Goal: Task Accomplishment & Management: Manage account settings

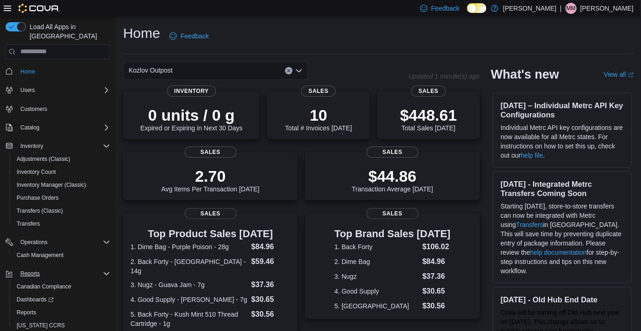
click at [61, 268] on div "Reports" at bounding box center [64, 273] width 94 height 11
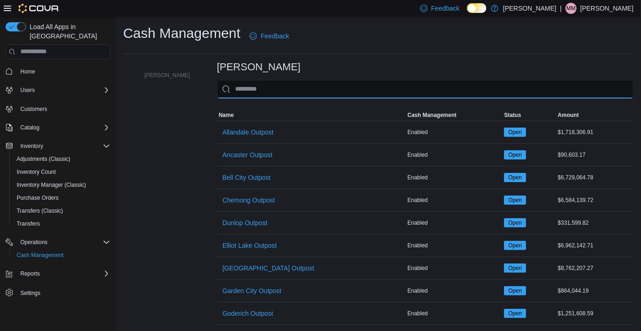
click at [424, 89] on input "This is a search bar. As you type, the results lower in the page will automatic…" at bounding box center [425, 89] width 417 height 19
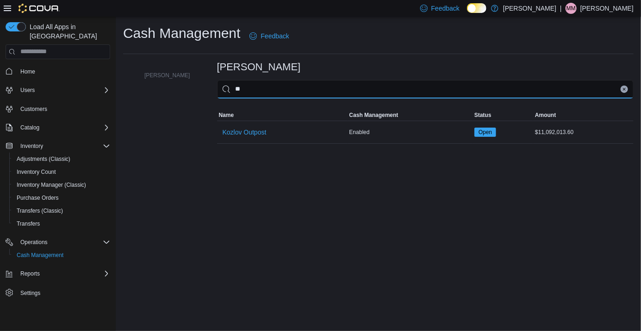
type input "***"
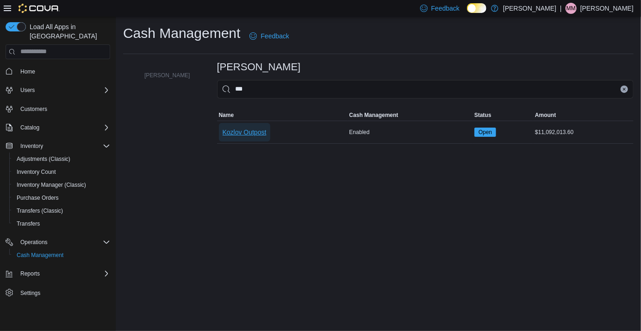
click at [245, 131] on span "Kozlov Outpost" at bounding box center [245, 132] width 44 height 9
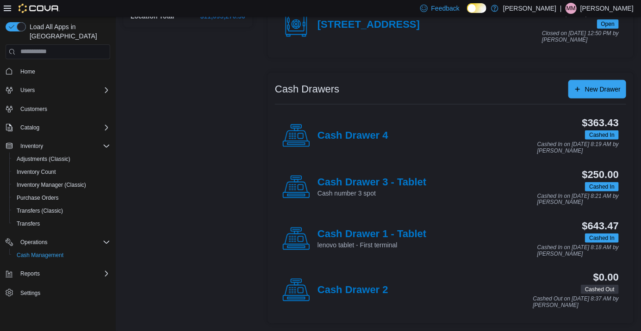
click at [395, 239] on h4 "Cash Drawer 1 - Tablet" at bounding box center [372, 235] width 109 height 12
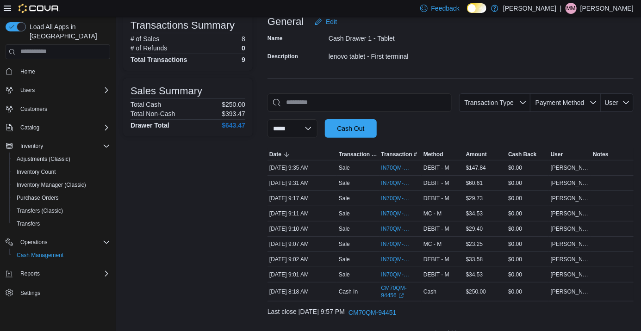
scroll to position [86, 0]
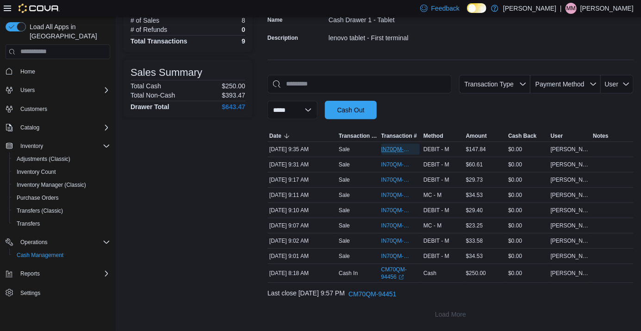
click at [395, 144] on span "IN70QM-1862153" at bounding box center [400, 149] width 39 height 11
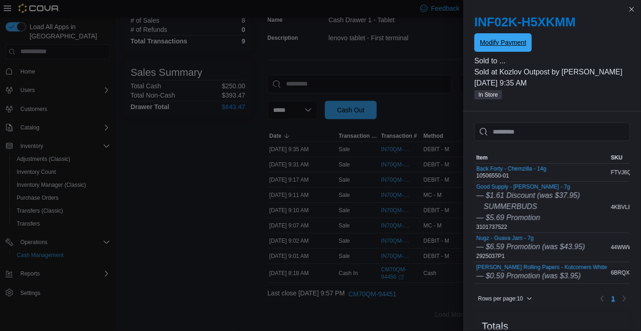
click at [505, 40] on span "Modify Payment" at bounding box center [503, 42] width 46 height 9
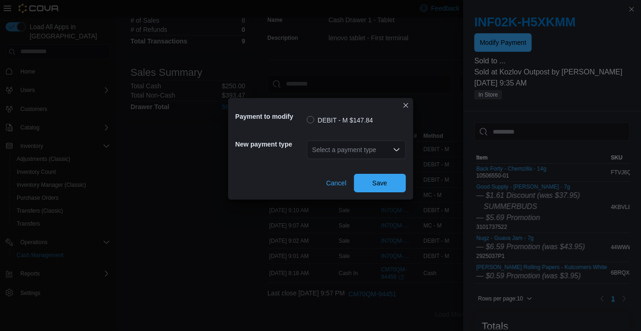
click at [341, 154] on div "Select a payment type" at bounding box center [356, 150] width 99 height 19
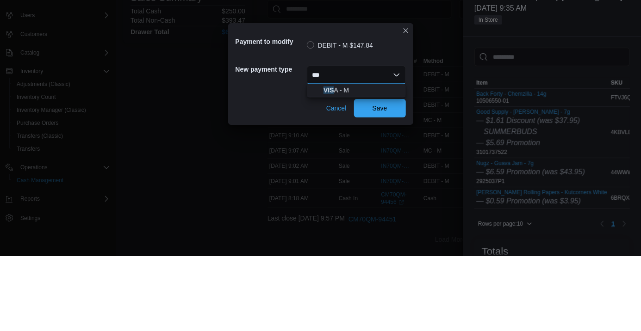
scroll to position [0, 0]
type input "***"
click at [352, 161] on span "VIS A - M" at bounding box center [362, 165] width 77 height 9
click at [384, 185] on span "Save" at bounding box center [380, 183] width 15 height 9
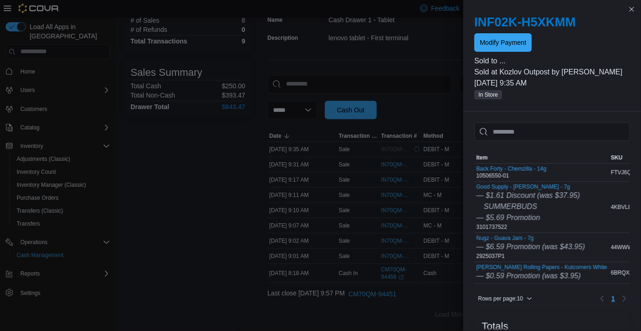
click at [166, 226] on div "Transactions Summary # of Sales 8 # of Refunds 0 Total Transactions 9 Sales Sum…" at bounding box center [188, 159] width 130 height 330
click at [355, 262] on td "Transaction Type Sale" at bounding box center [358, 256] width 43 height 15
